Goal: Navigation & Orientation: Find specific page/section

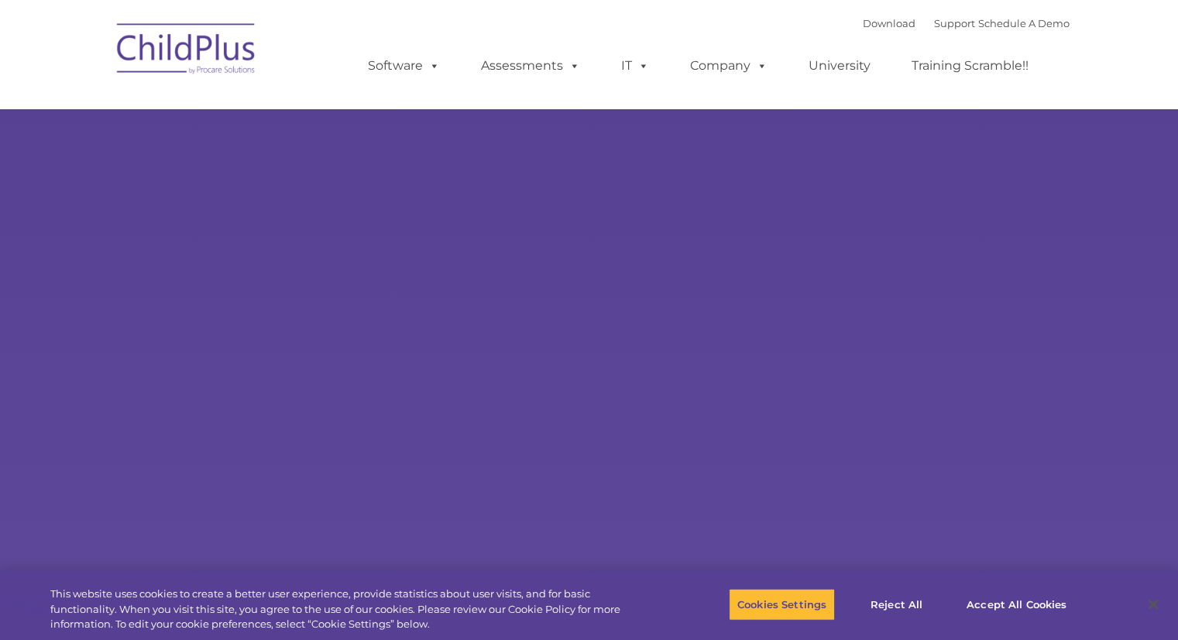
select select "MEDIUM"
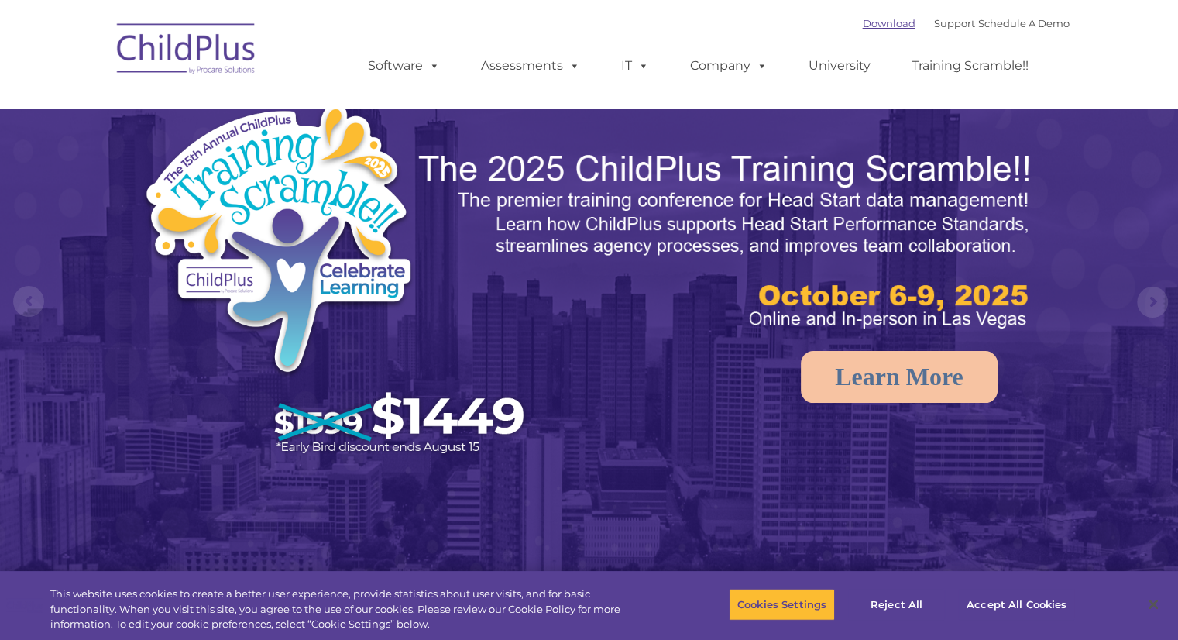
click at [880, 19] on link "Download" at bounding box center [889, 23] width 53 height 12
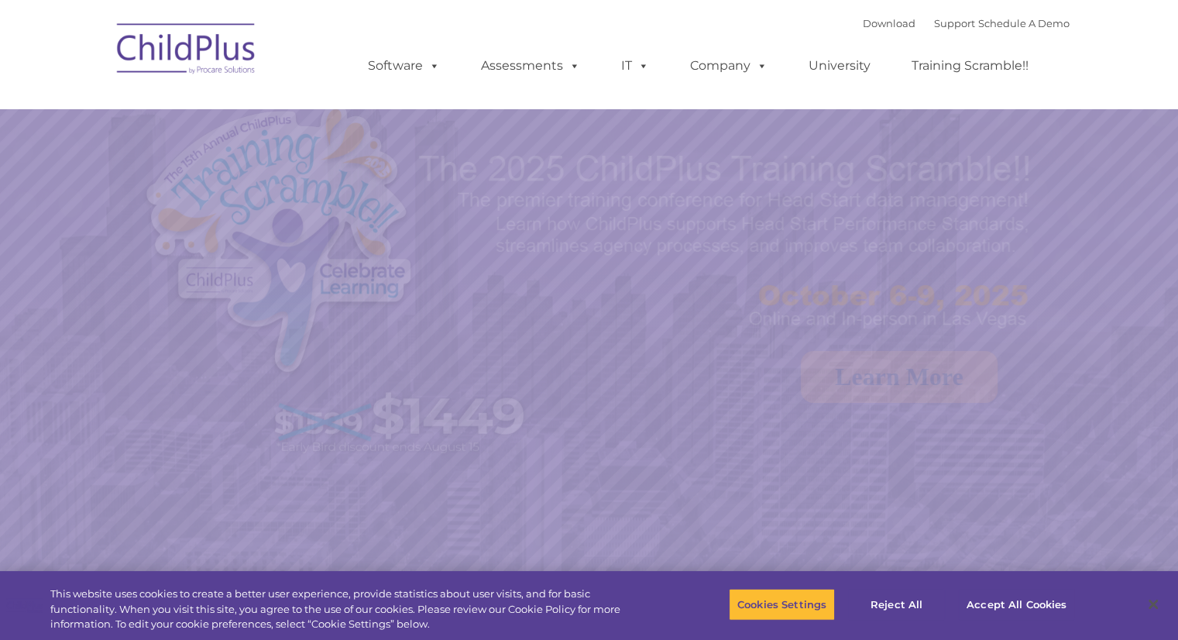
select select "MEDIUM"
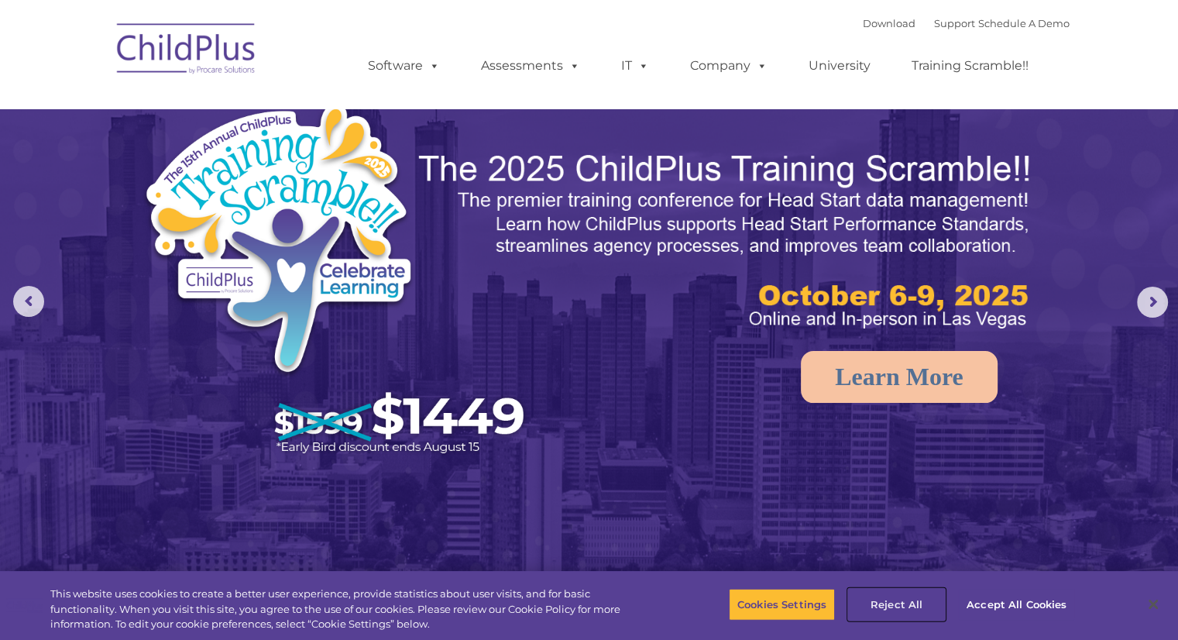
click at [888, 599] on button "Reject All" at bounding box center [896, 604] width 97 height 33
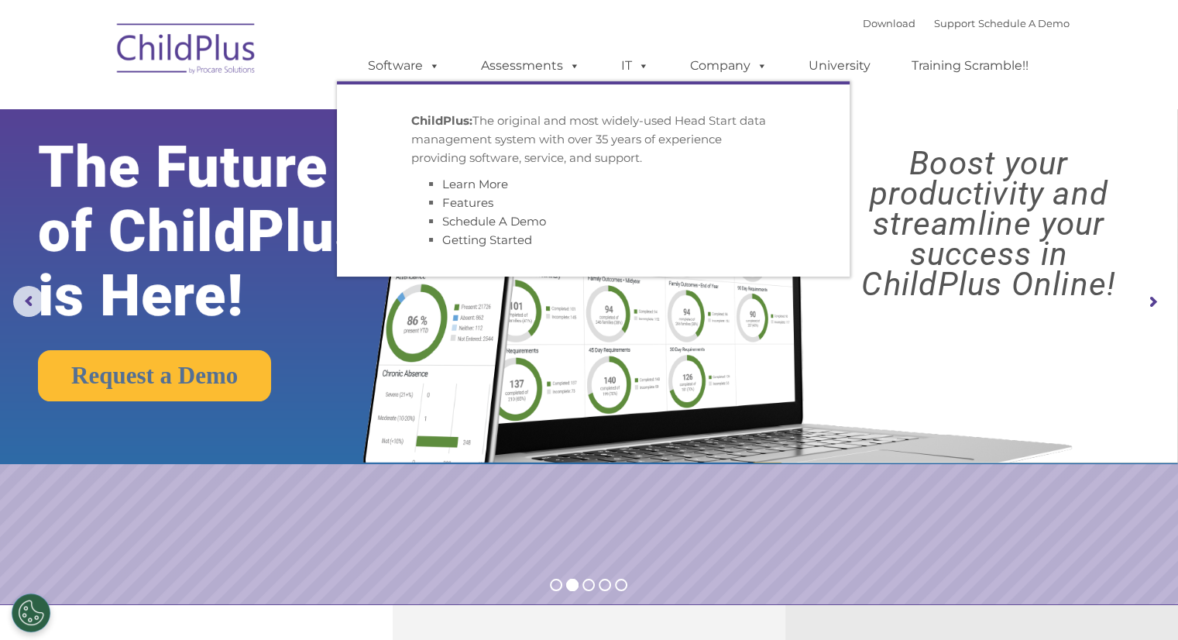
click at [201, 53] on img at bounding box center [186, 50] width 155 height 77
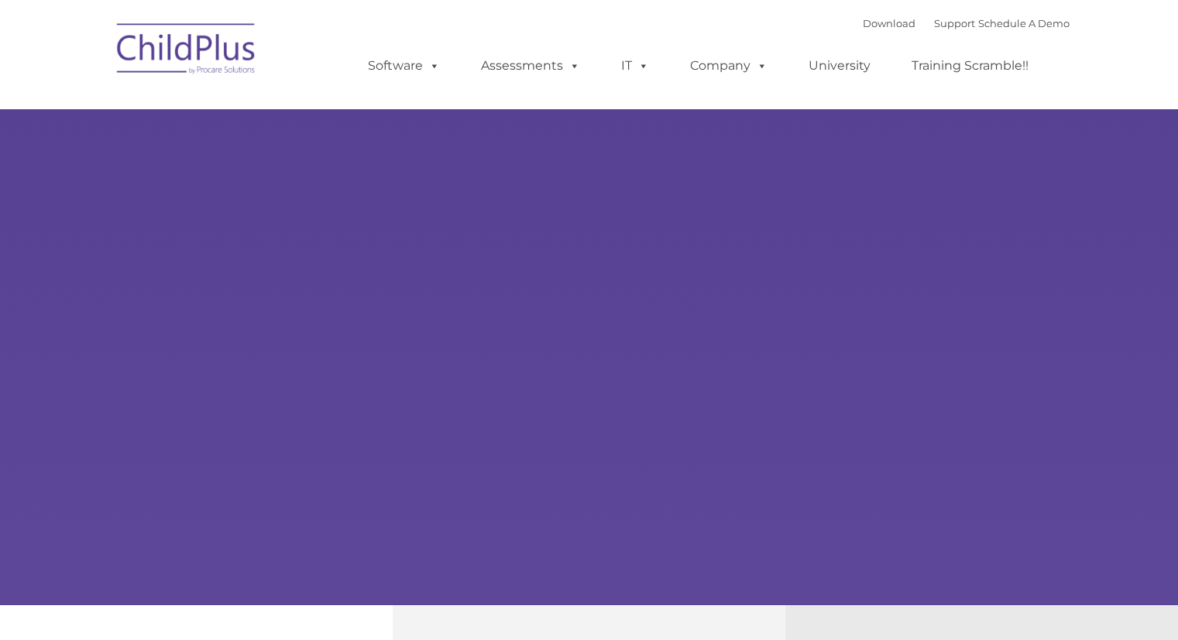
type input ""
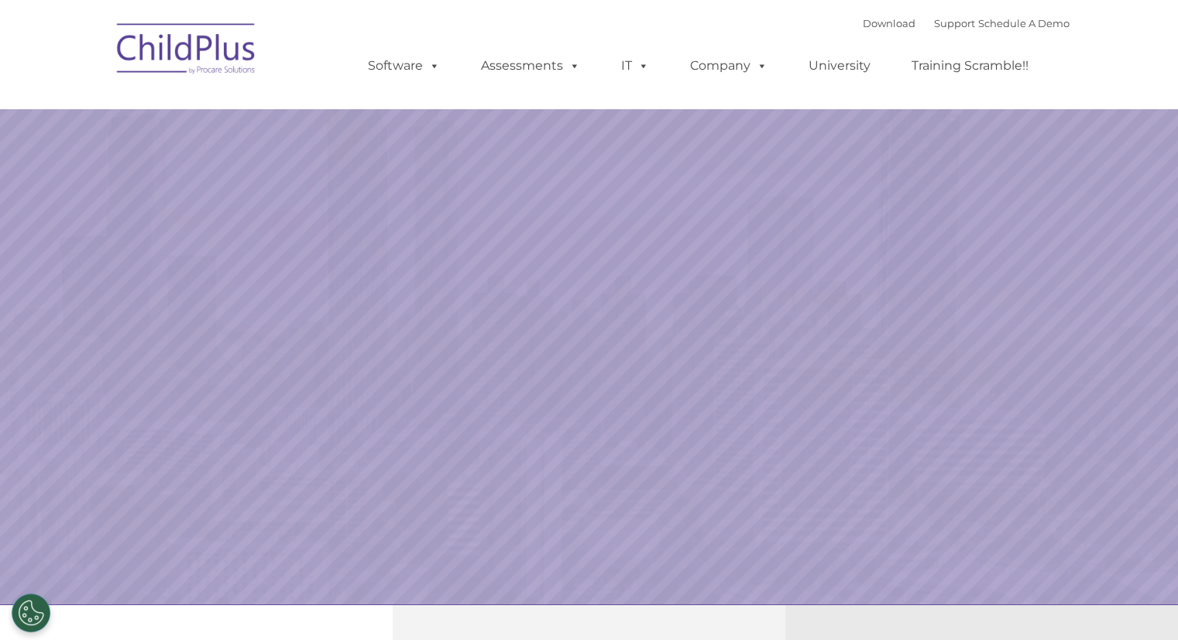
select select "MEDIUM"
